Goal: Information Seeking & Learning: Learn about a topic

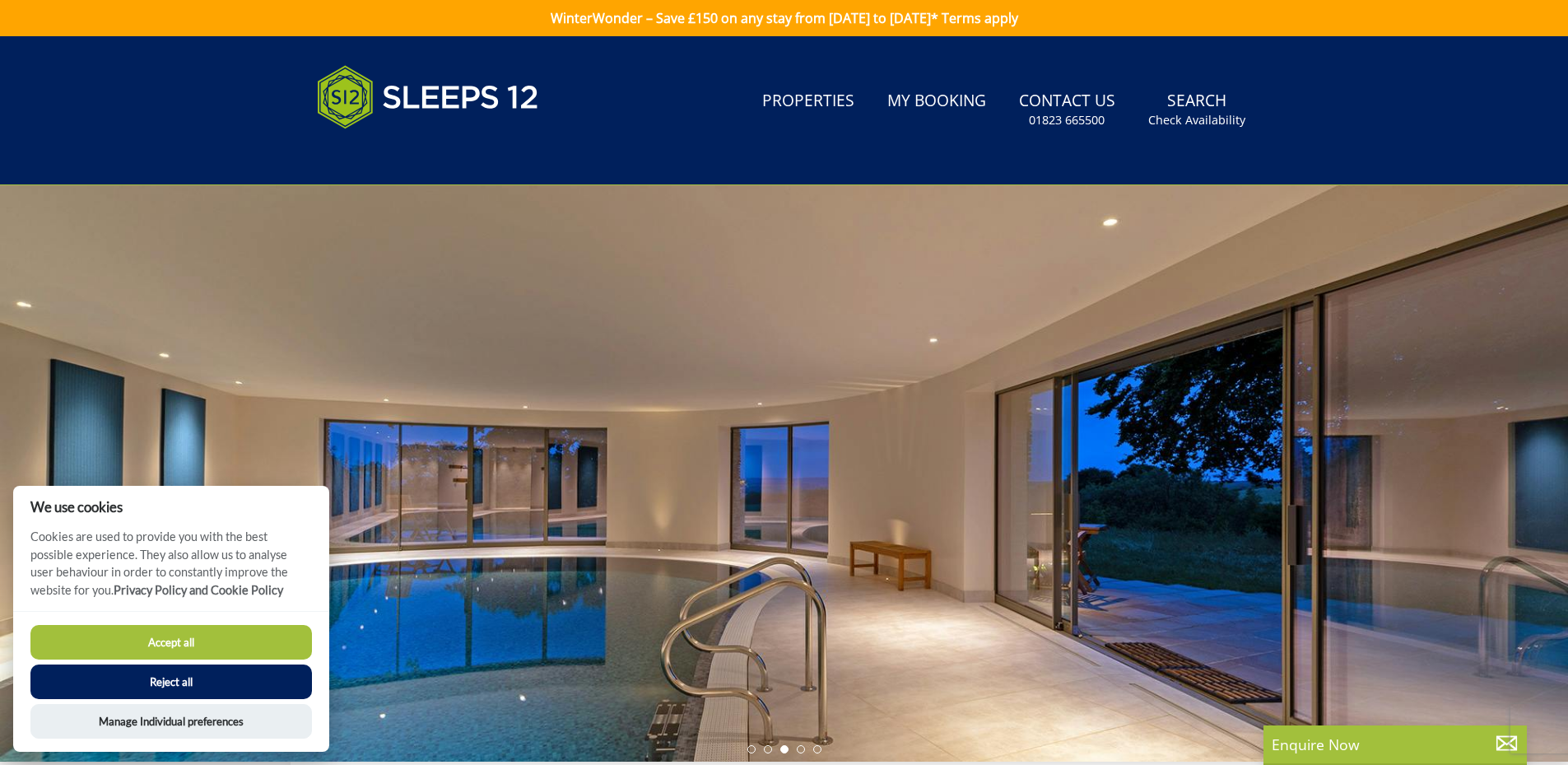
drag, startPoint x: 246, startPoint y: 640, endPoint x: 283, endPoint y: 602, distance: 53.0
click at [248, 640] on button "Accept all" at bounding box center [171, 642] width 282 height 34
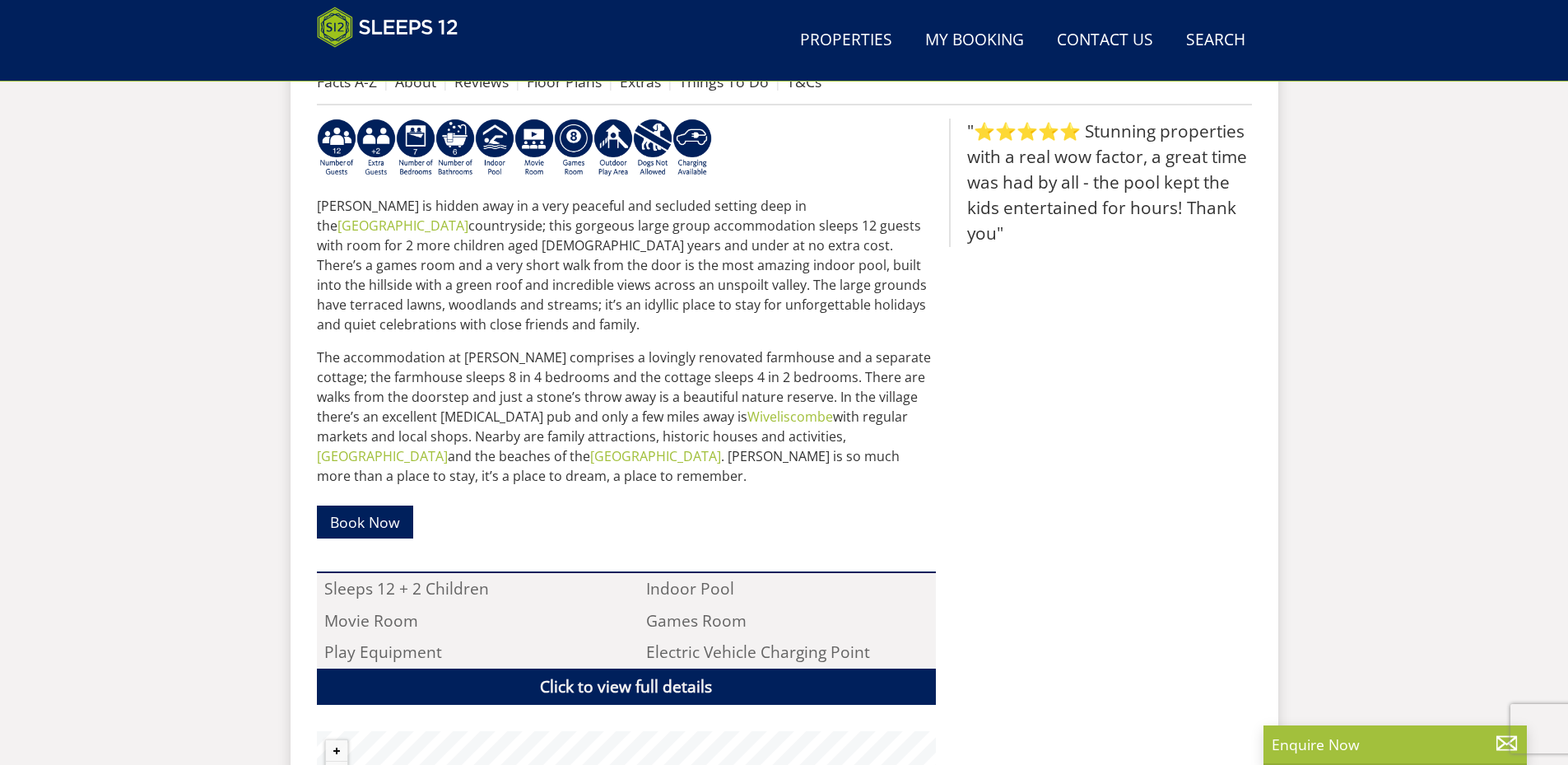
scroll to position [759, 0]
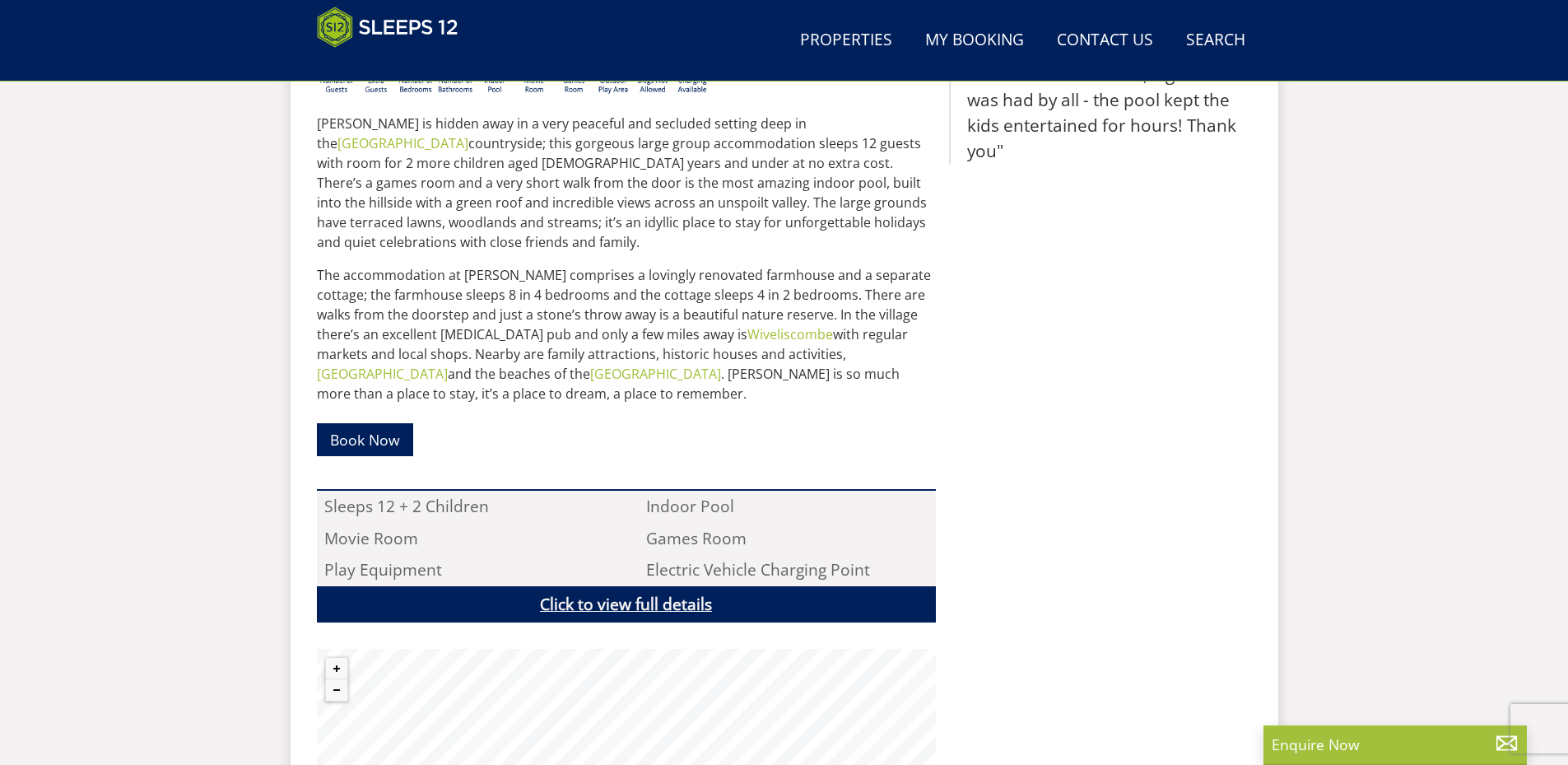
click at [638, 587] on link "Click to view full details" at bounding box center [626, 605] width 619 height 37
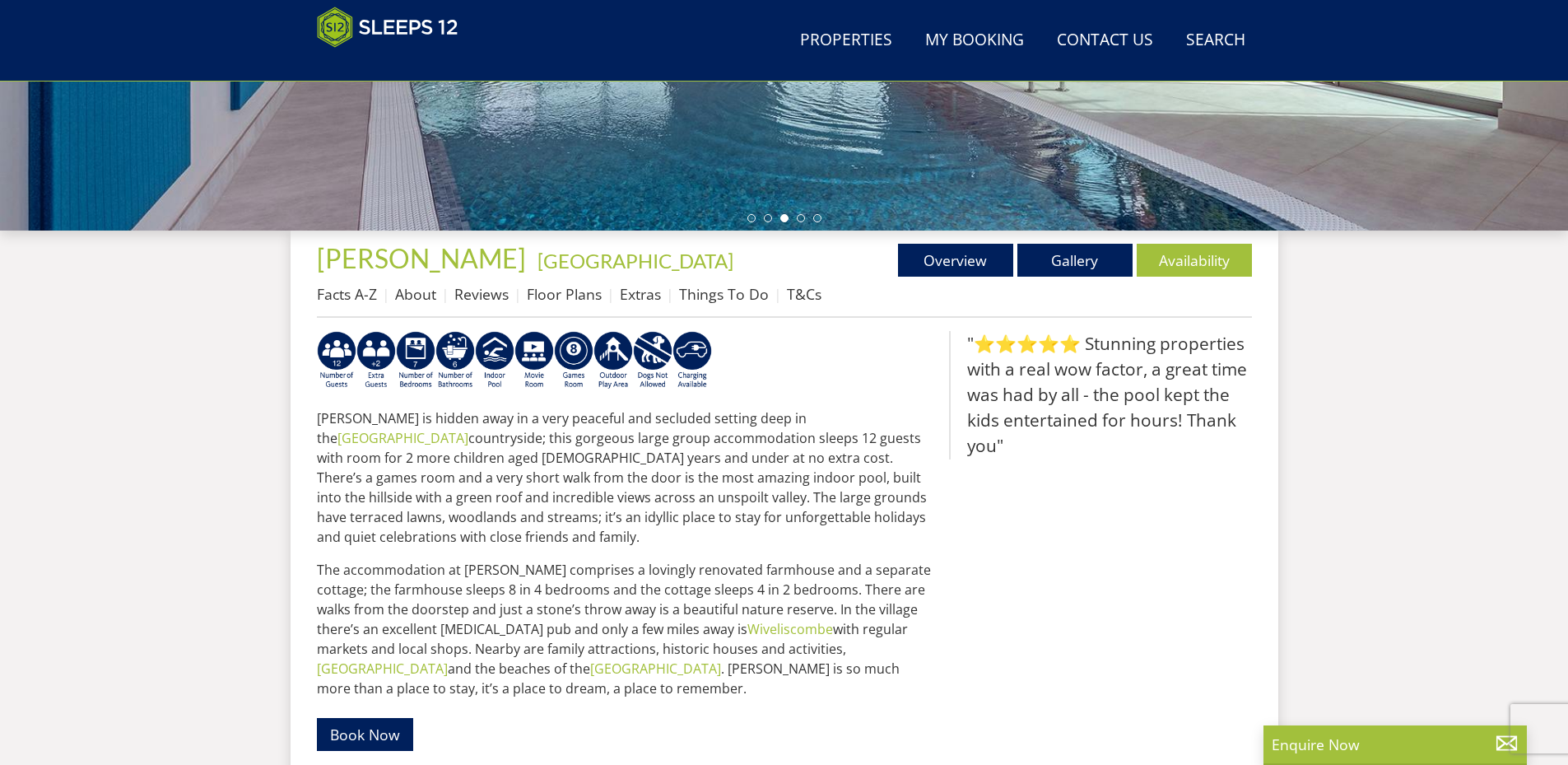
scroll to position [429, 0]
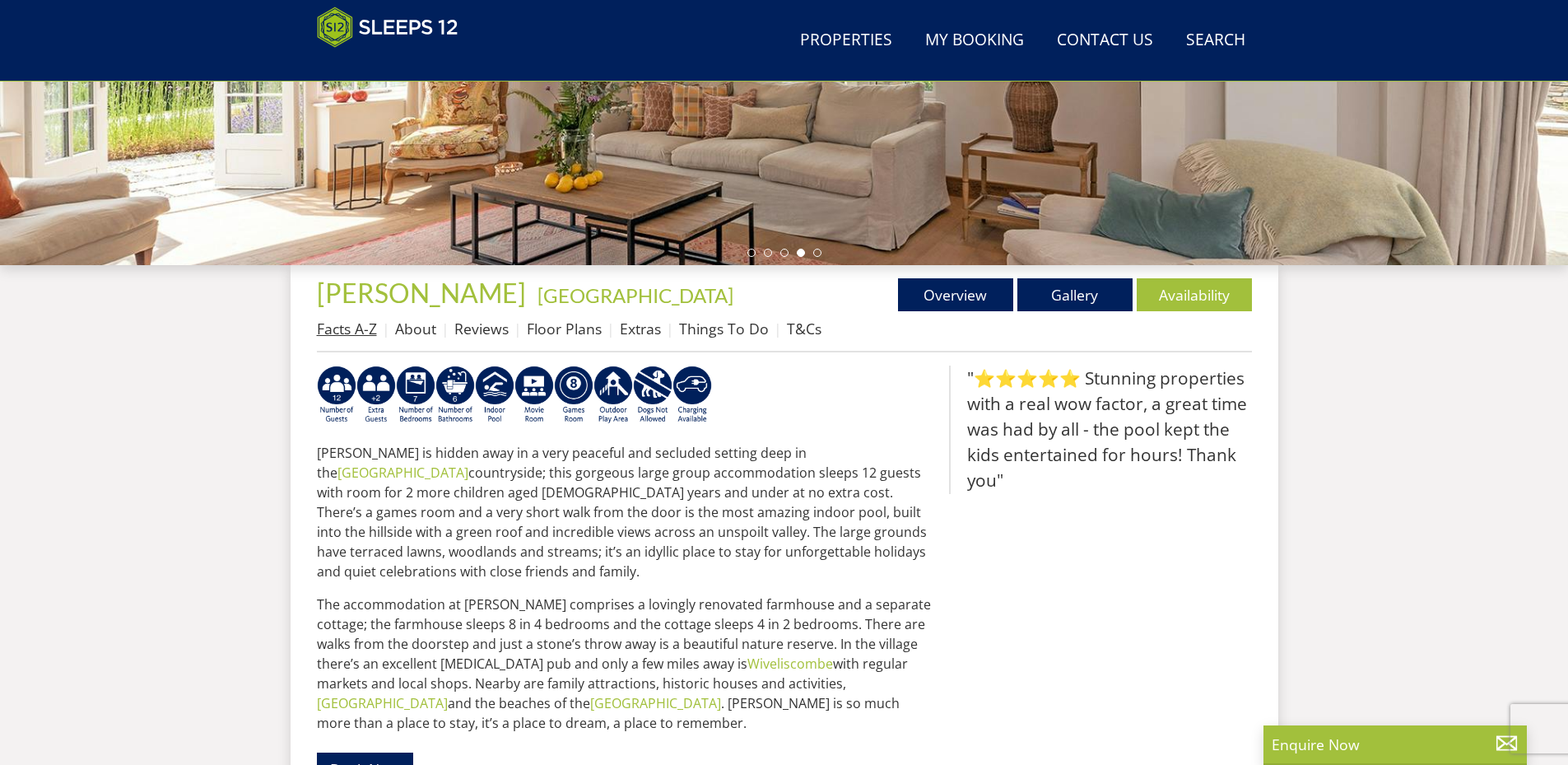
click at [356, 333] on link "Facts A-Z" at bounding box center [347, 329] width 60 height 20
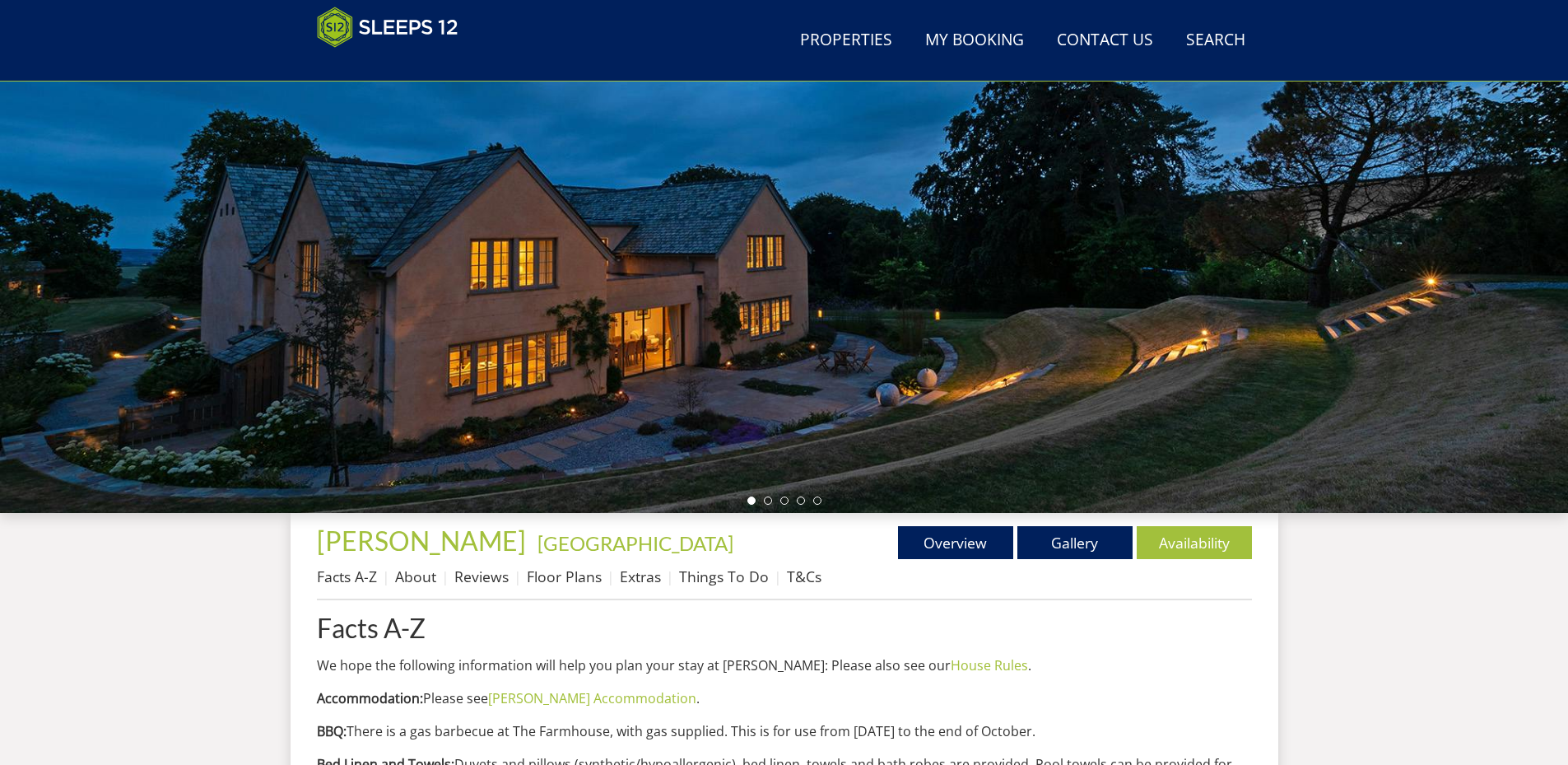
scroll to position [182, 0]
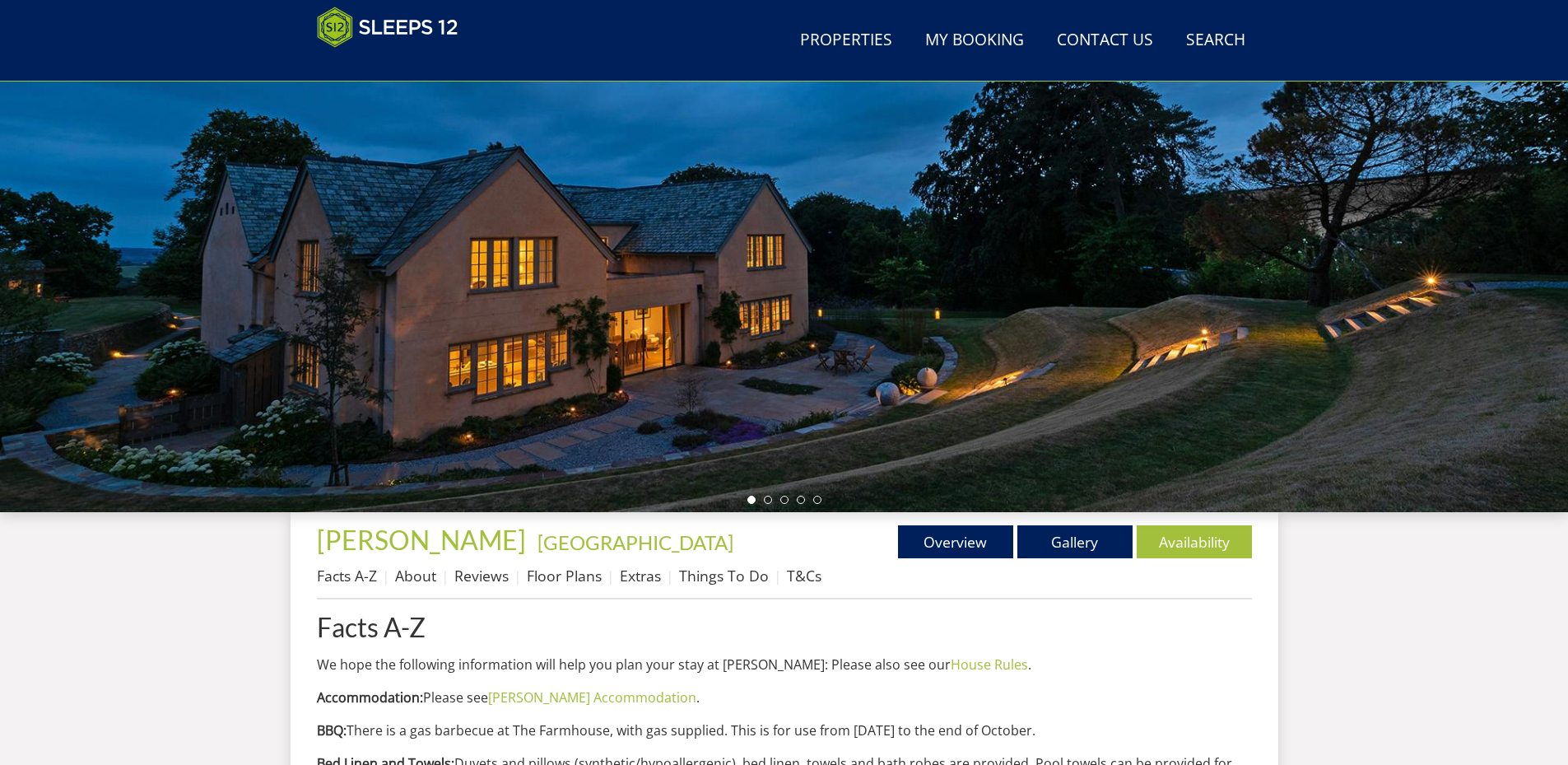
click at [893, 415] on div at bounding box center [784, 224] width 1568 height 577
click at [765, 501] on li at bounding box center [767, 499] width 8 height 8
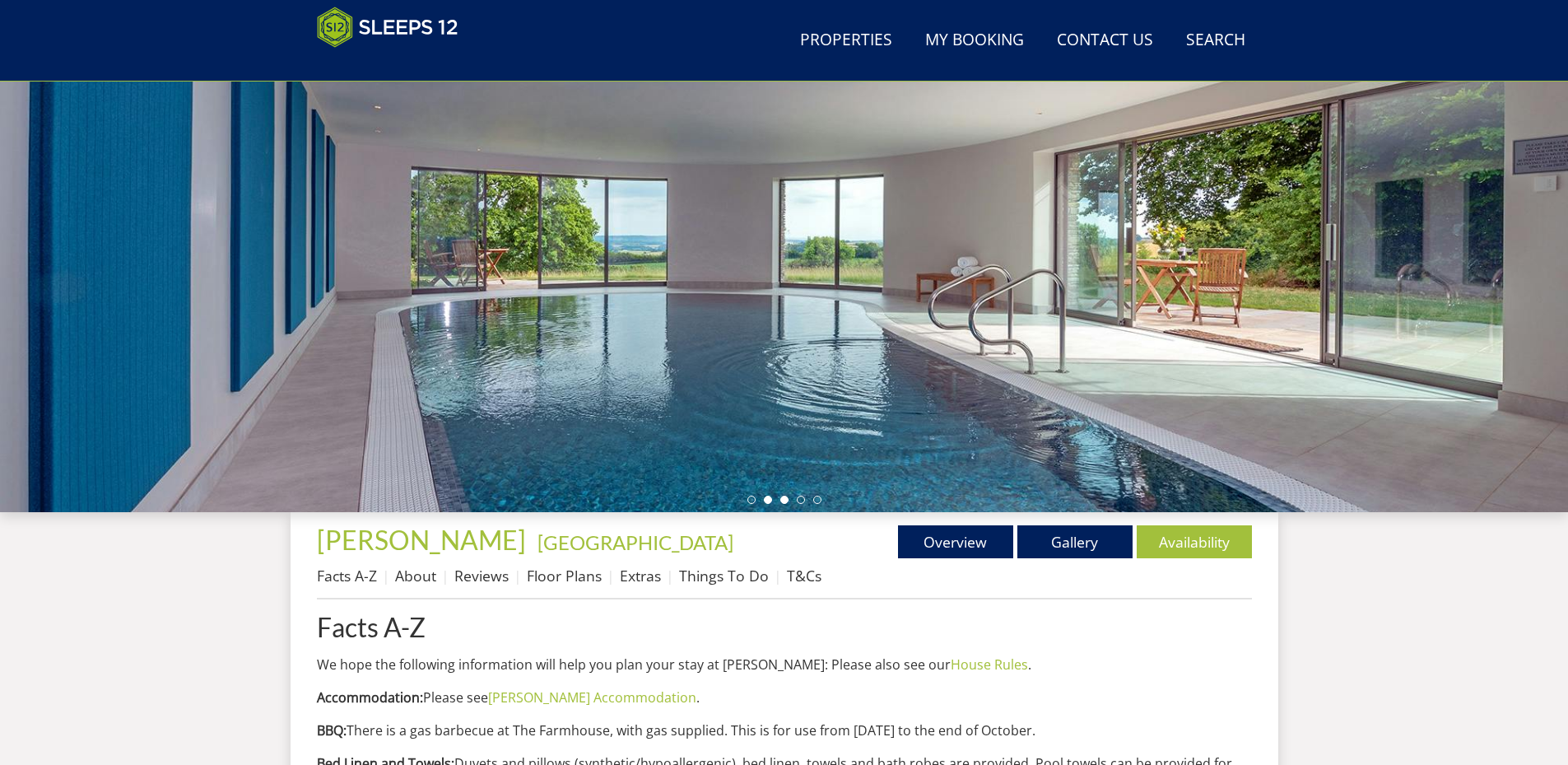
click at [785, 497] on li at bounding box center [784, 499] width 8 height 8
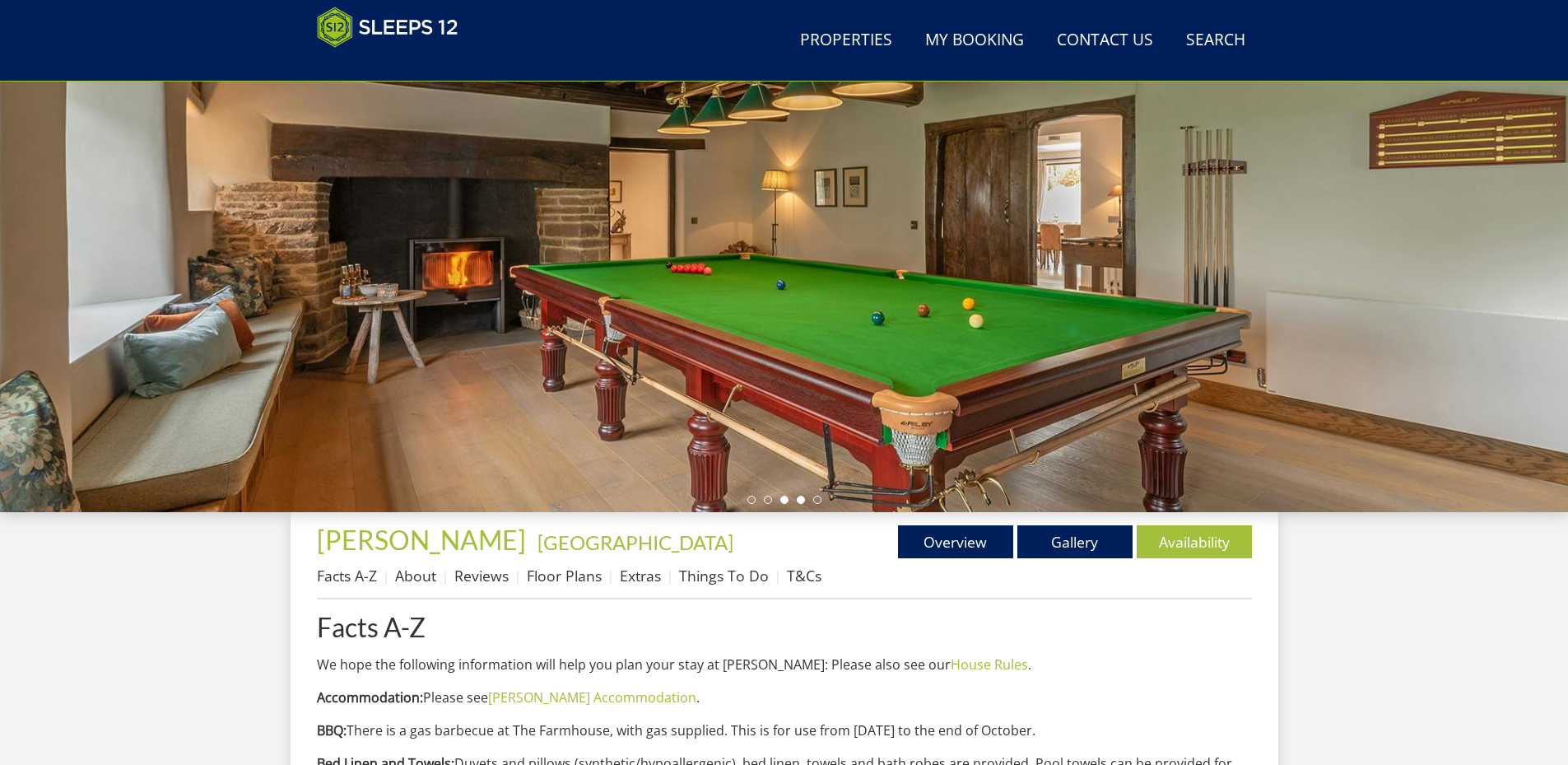
click at [799, 498] on li at bounding box center [801, 499] width 8 height 8
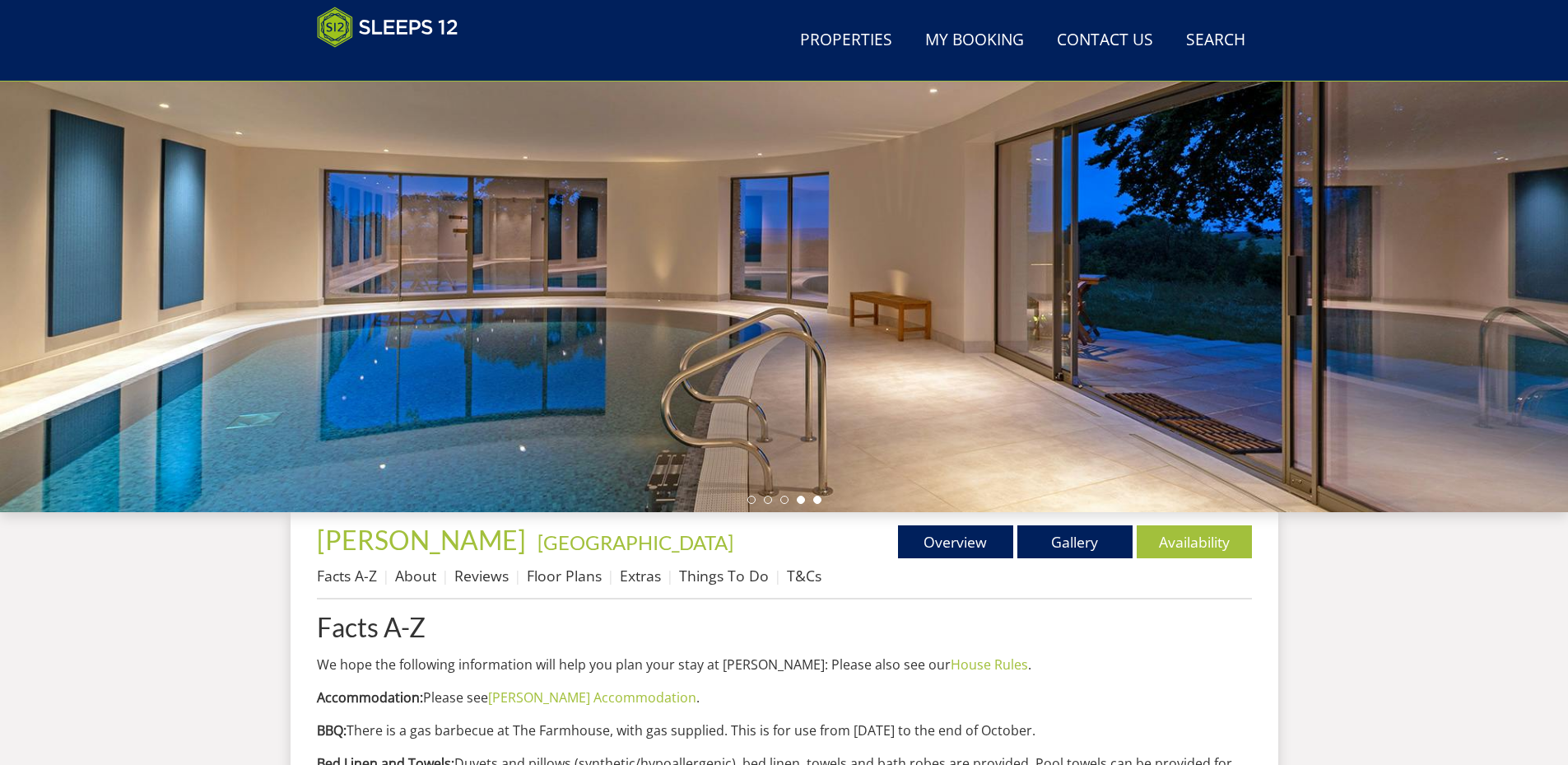
click at [816, 502] on li at bounding box center [817, 499] width 8 height 8
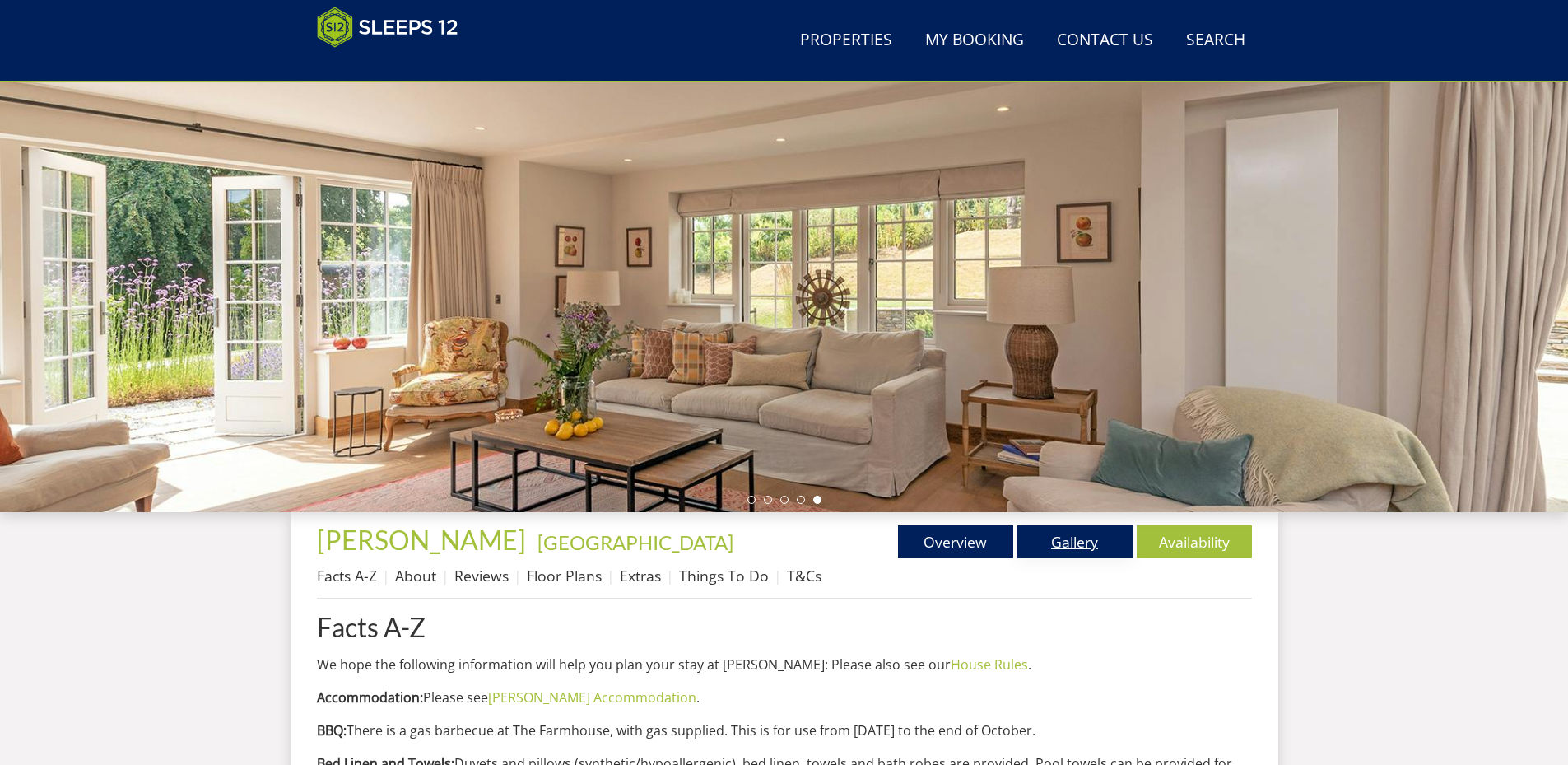
click at [1063, 540] on link "Gallery" at bounding box center [1075, 542] width 115 height 33
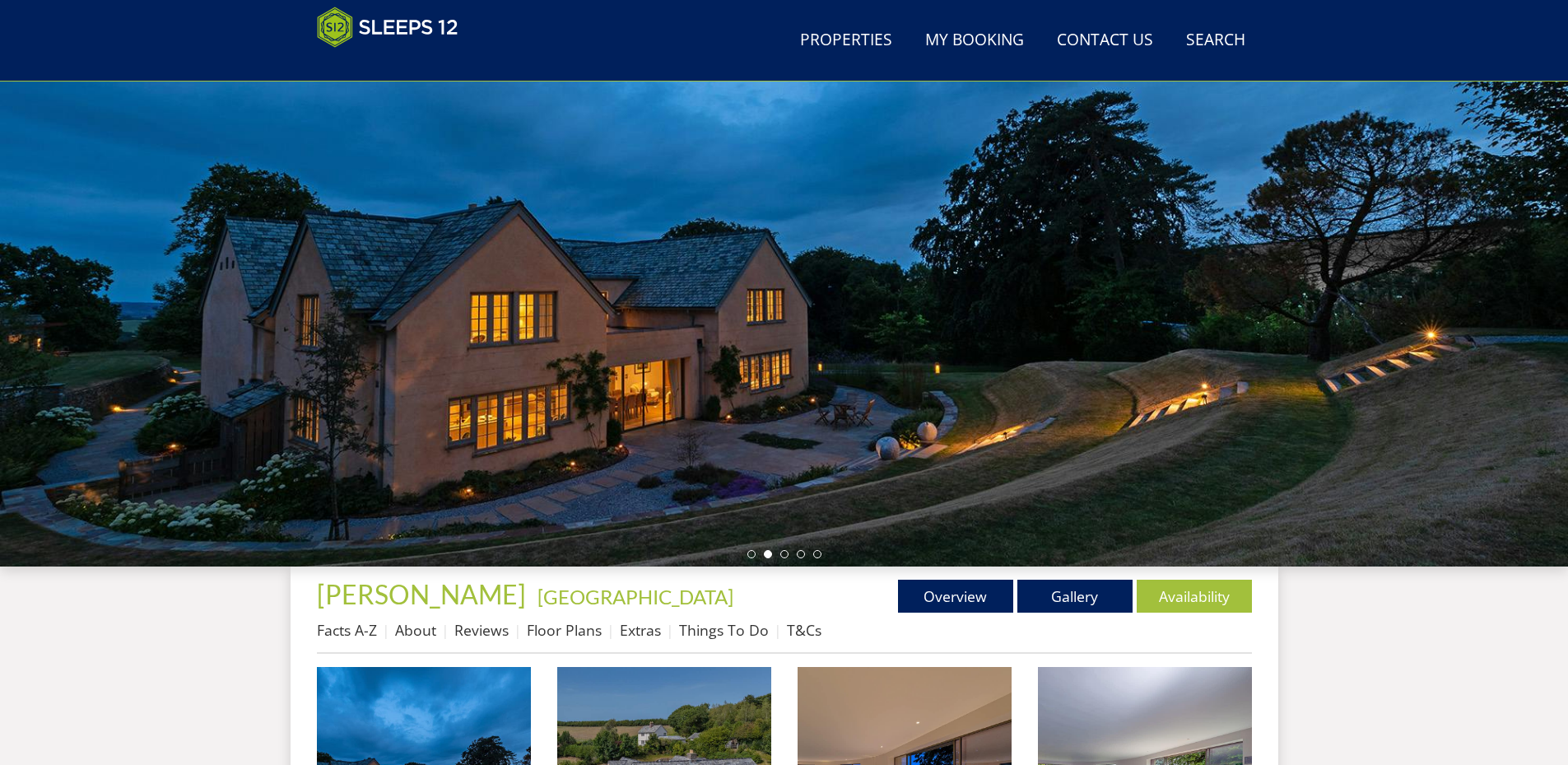
scroll to position [102, 0]
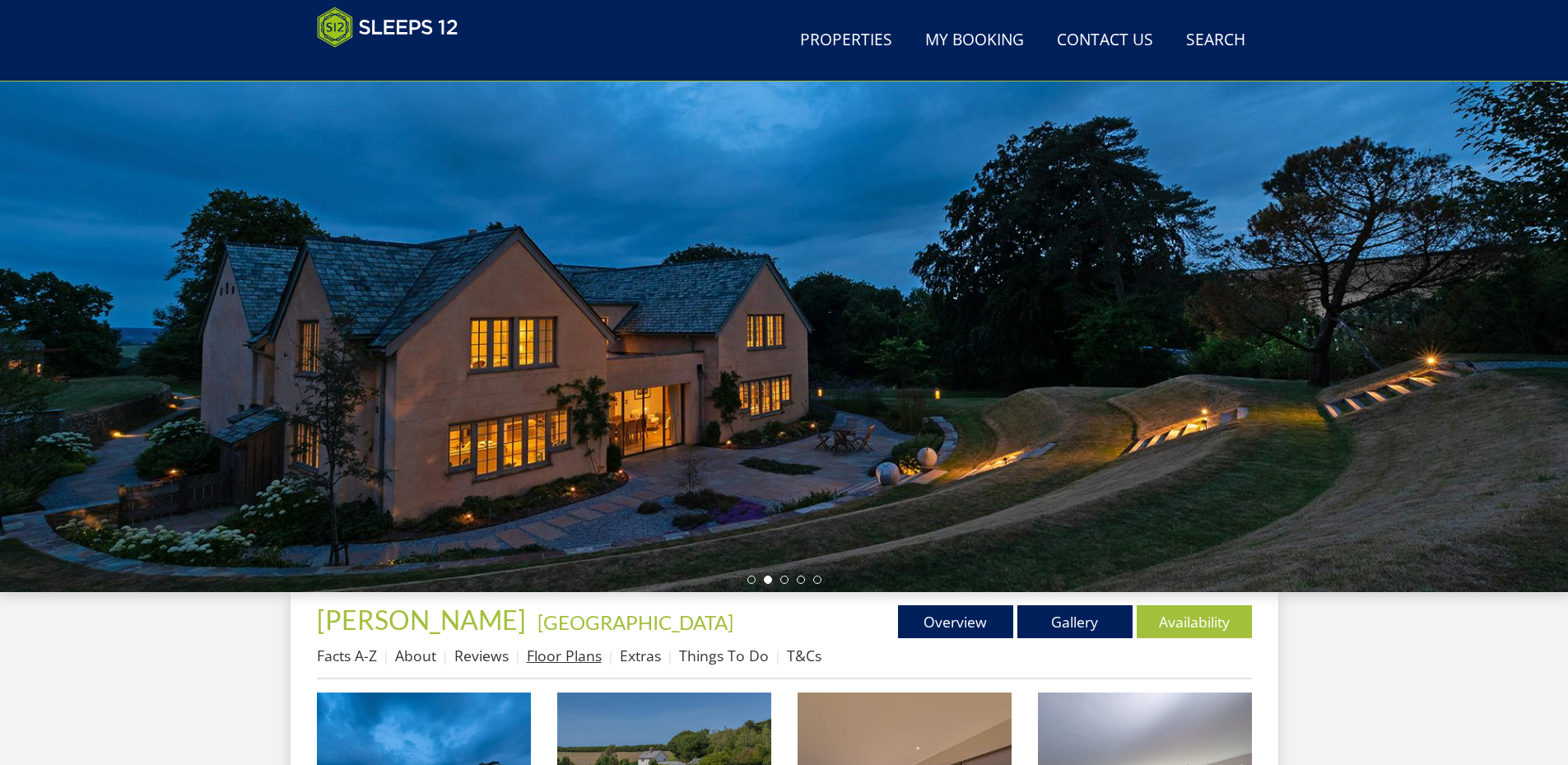
click at [561, 654] on link "Floor Plans" at bounding box center [564, 656] width 75 height 20
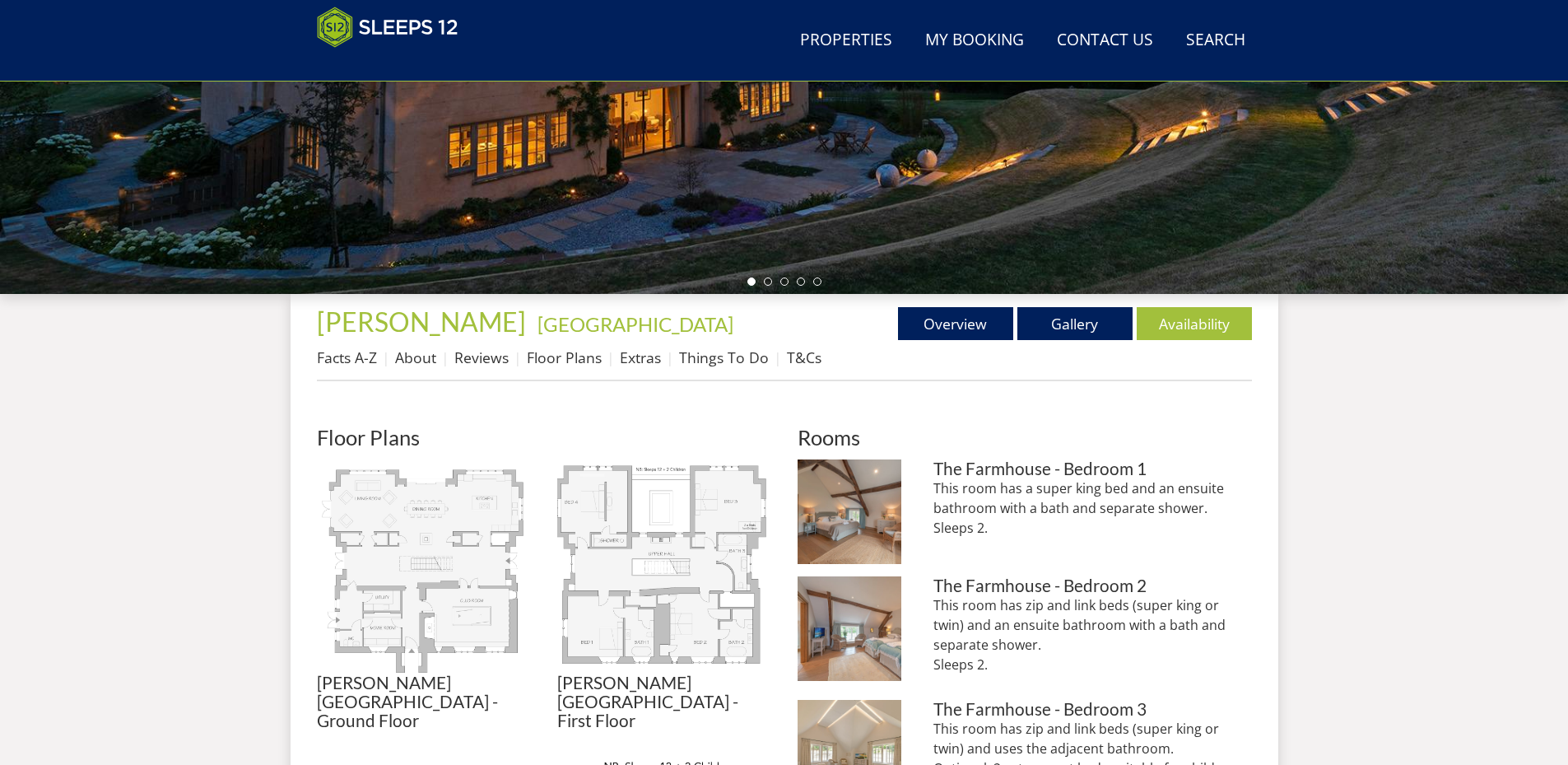
scroll to position [366, 0]
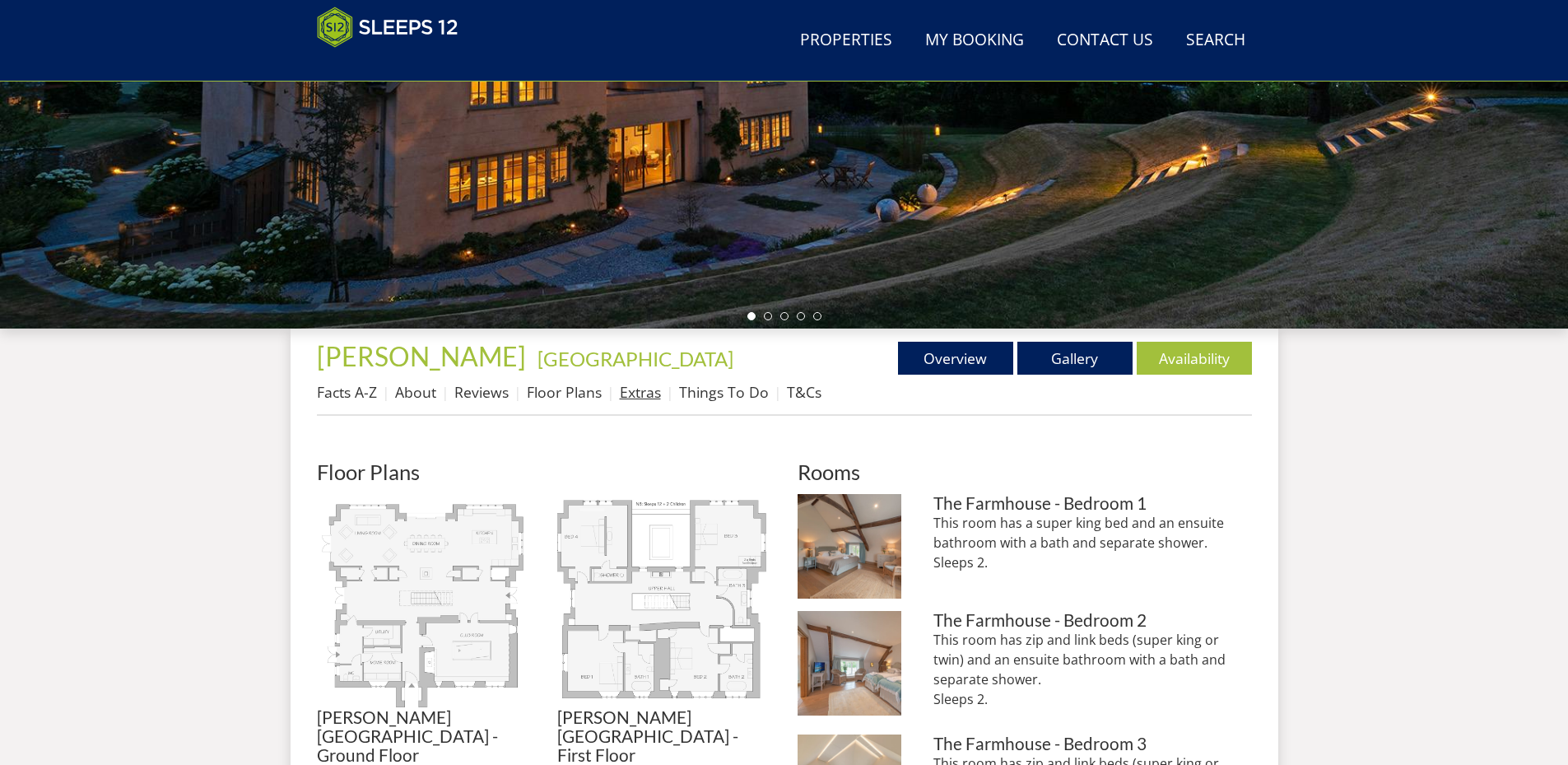
click at [630, 392] on link "Extras" at bounding box center [640, 392] width 41 height 20
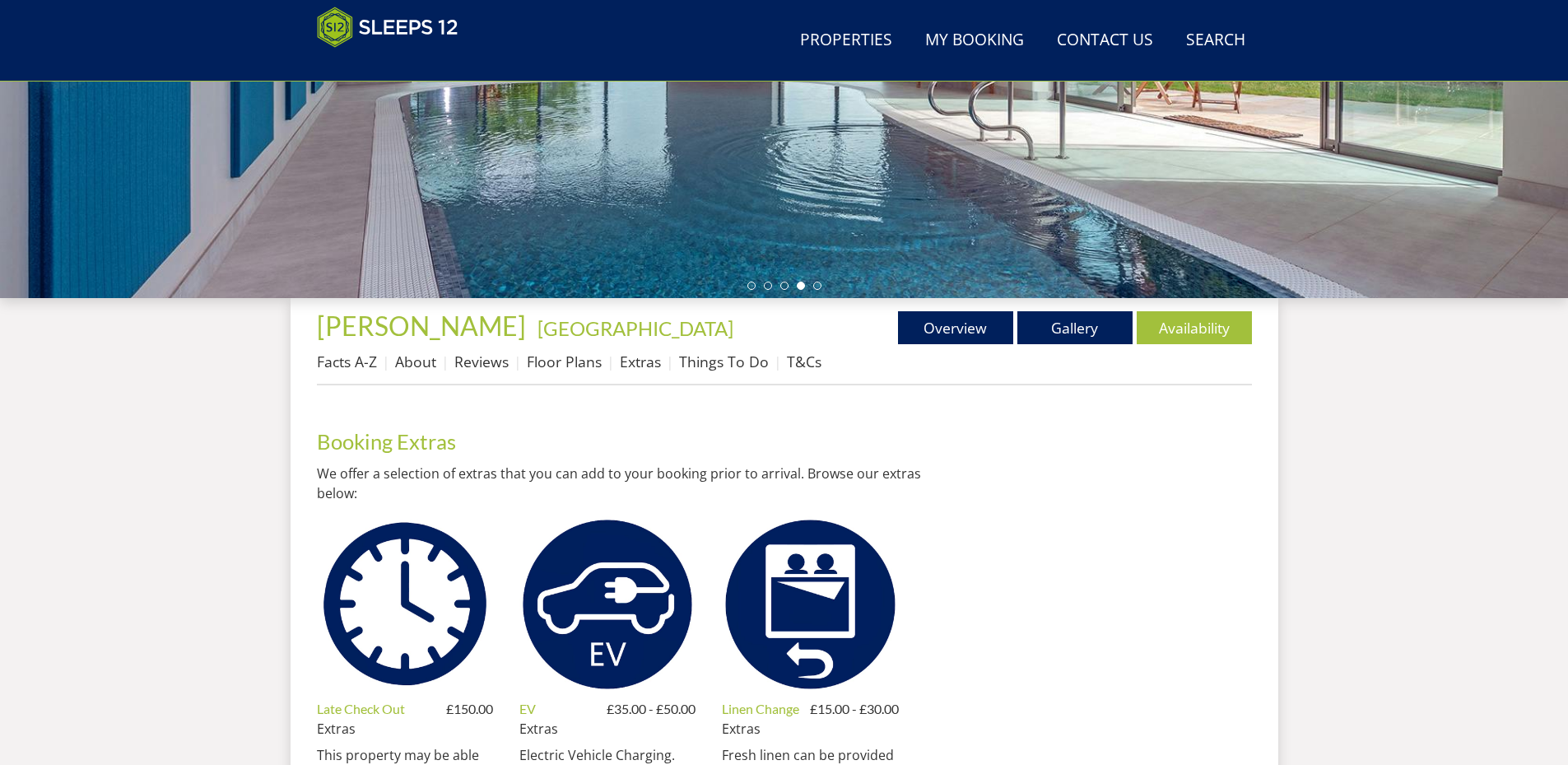
scroll to position [366, 0]
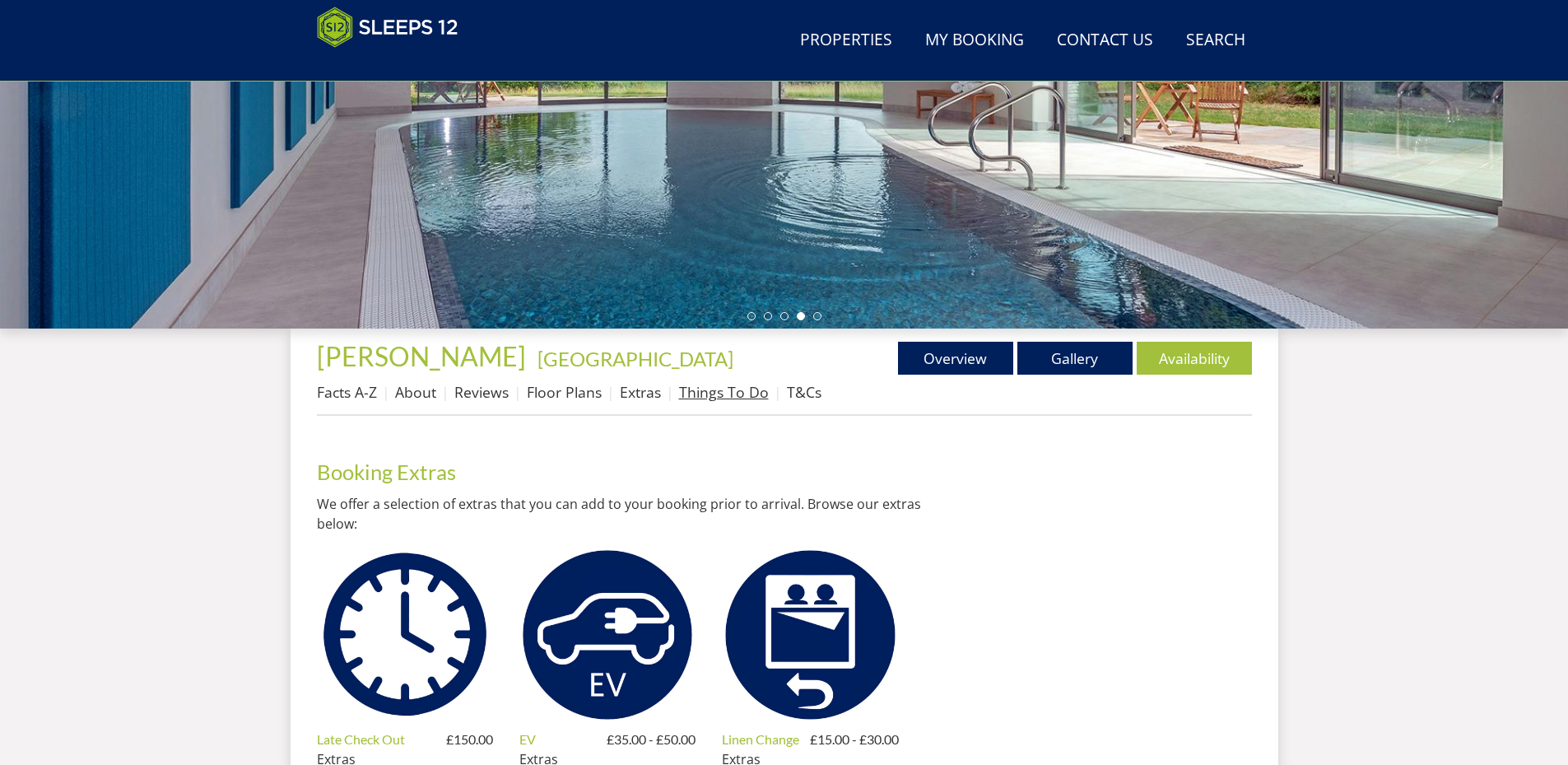
click at [718, 390] on link "Things To Do" at bounding box center [724, 392] width 90 height 20
